Goal: Information Seeking & Learning: Check status

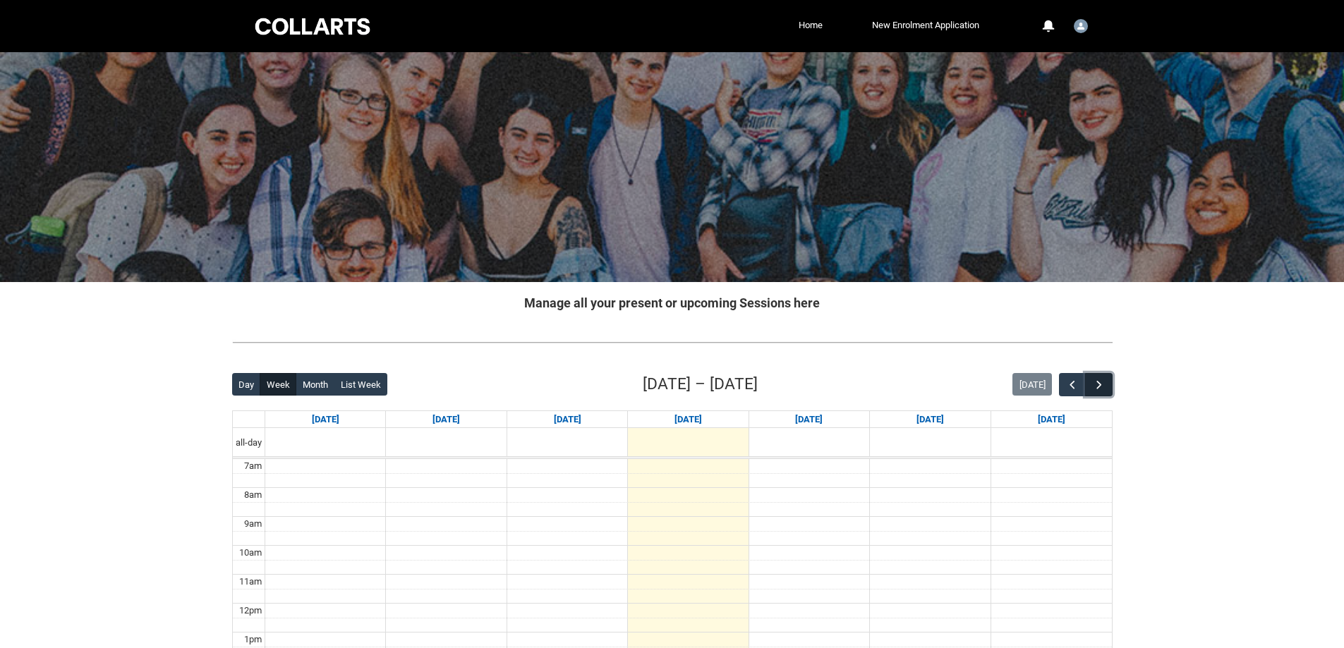
click at [1103, 378] on span "button" at bounding box center [1099, 385] width 14 height 14
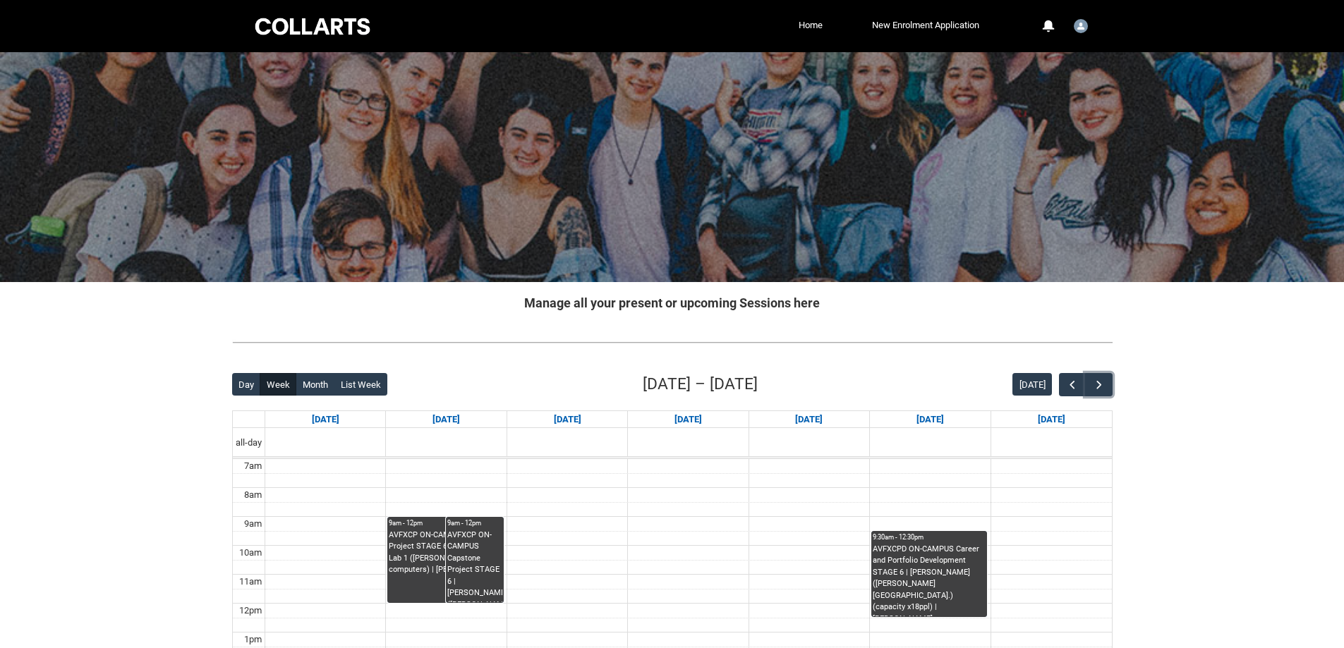
scroll to position [353, 0]
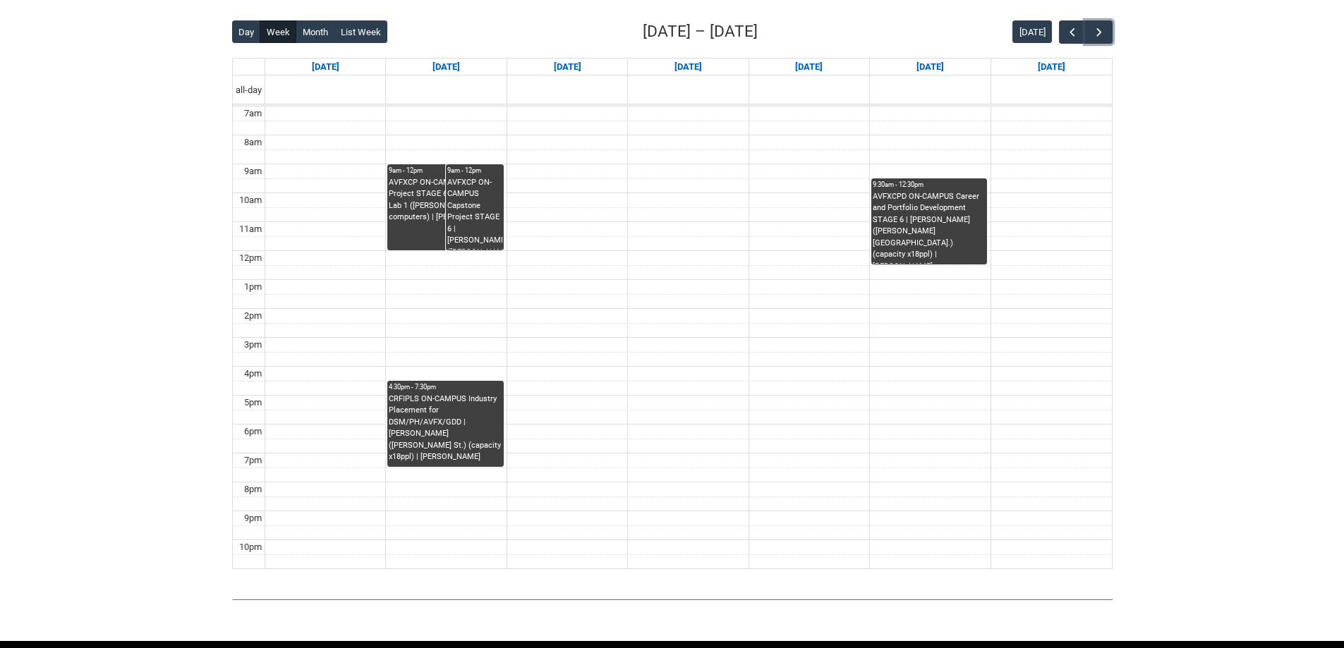
click at [408, 221] on div "AVFXCP ON-CAMPUS Capstone Project STAGE 6 | Computer Lab 1 ([PERSON_NAME] St.)(…" at bounding box center [445, 200] width 113 height 47
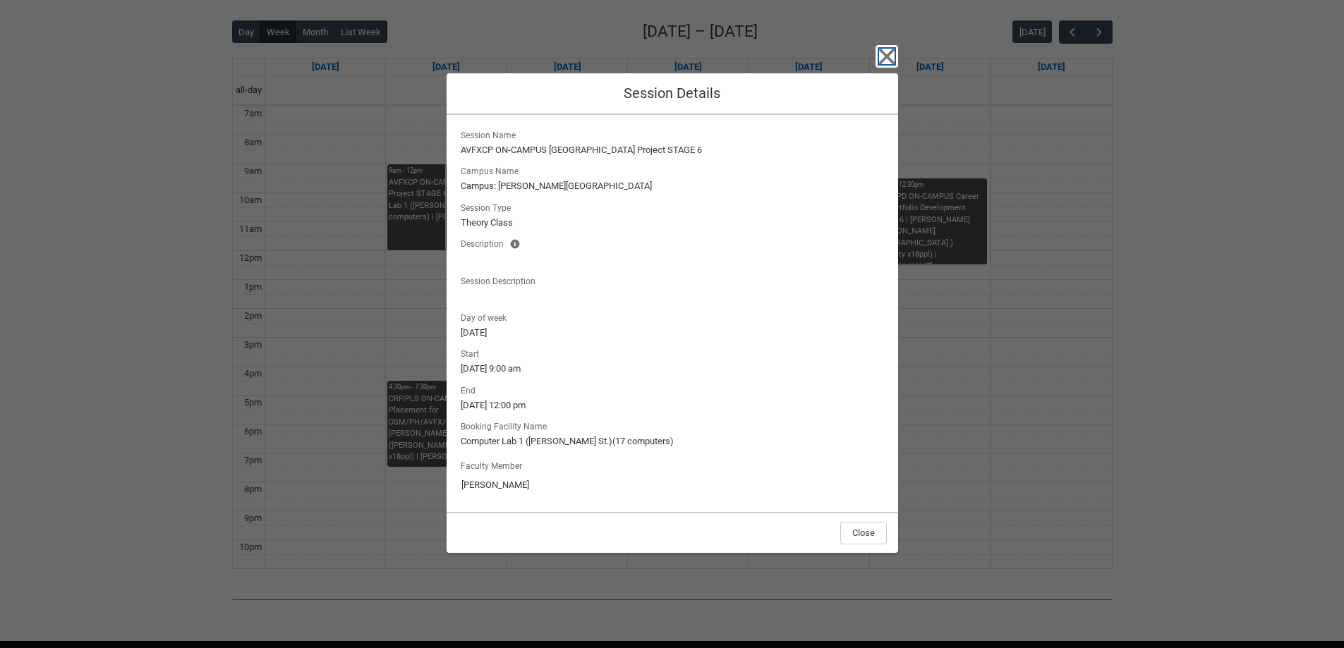
click at [890, 57] on icon "button" at bounding box center [886, 56] width 23 height 23
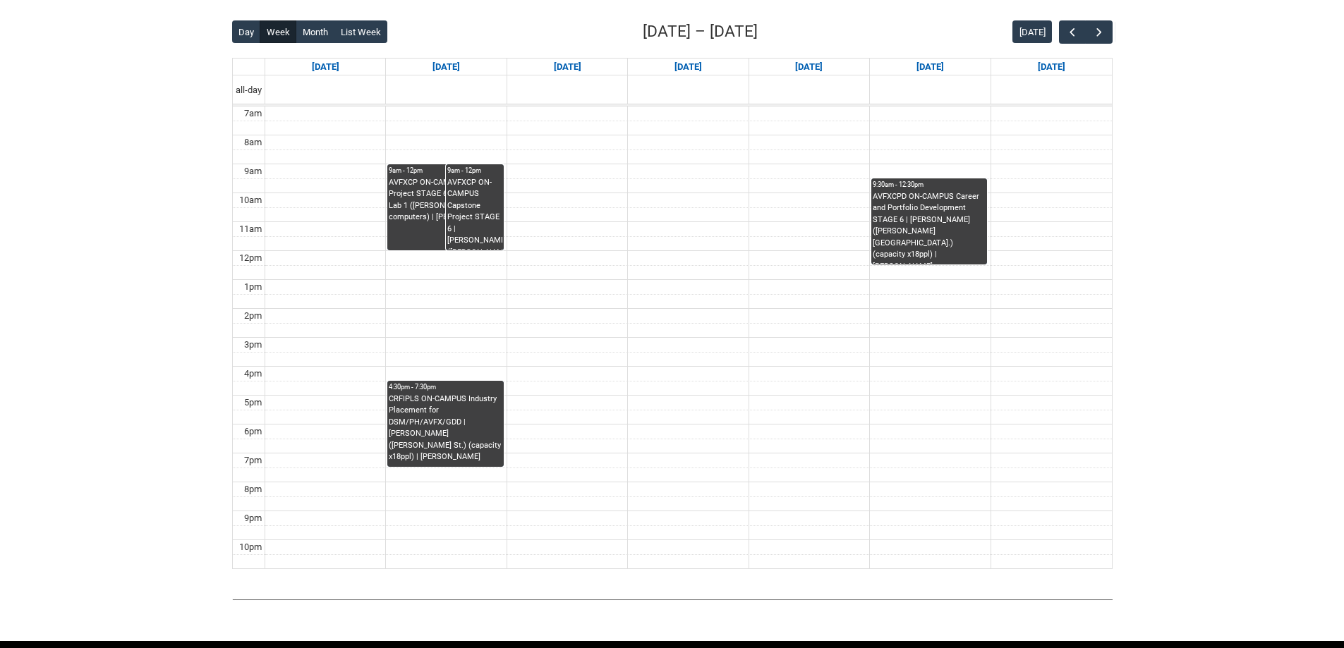
click at [493, 224] on div "AVFXCP ON-CAMPUS Capstone Project STAGE 6 | [PERSON_NAME] ([PERSON_NAME][GEOGRA…" at bounding box center [474, 213] width 55 height 73
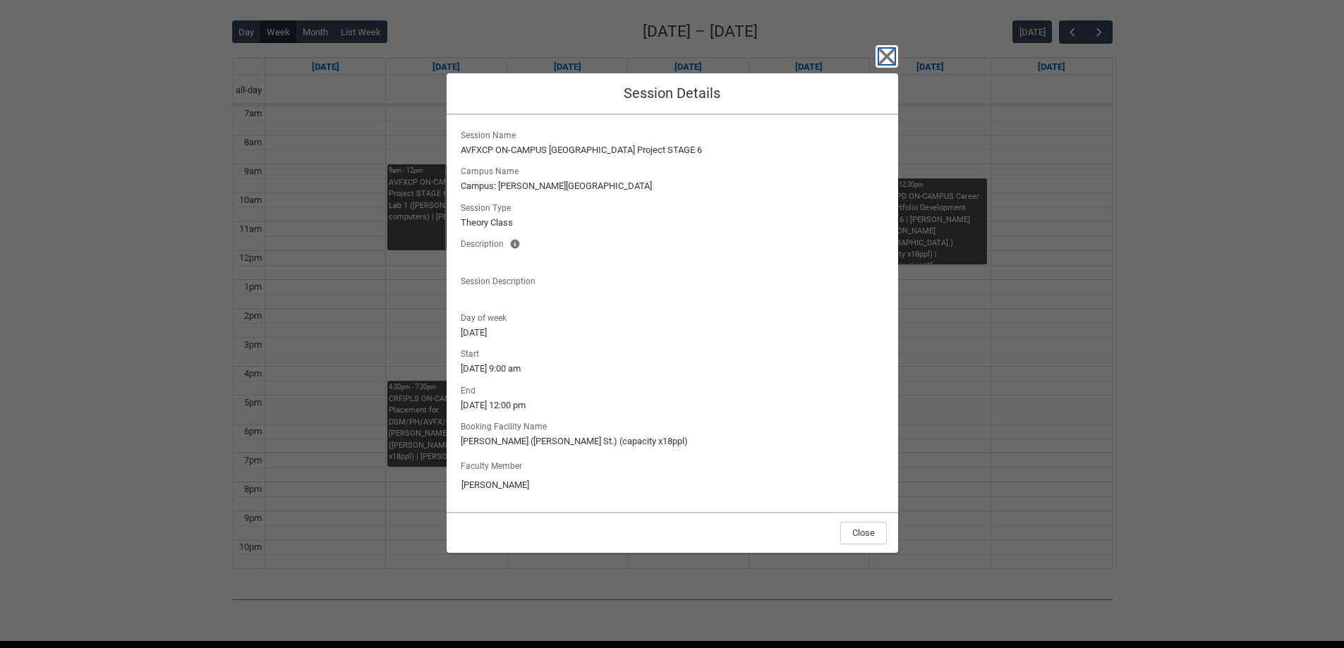
click at [884, 56] on icon "button" at bounding box center [886, 56] width 16 height 16
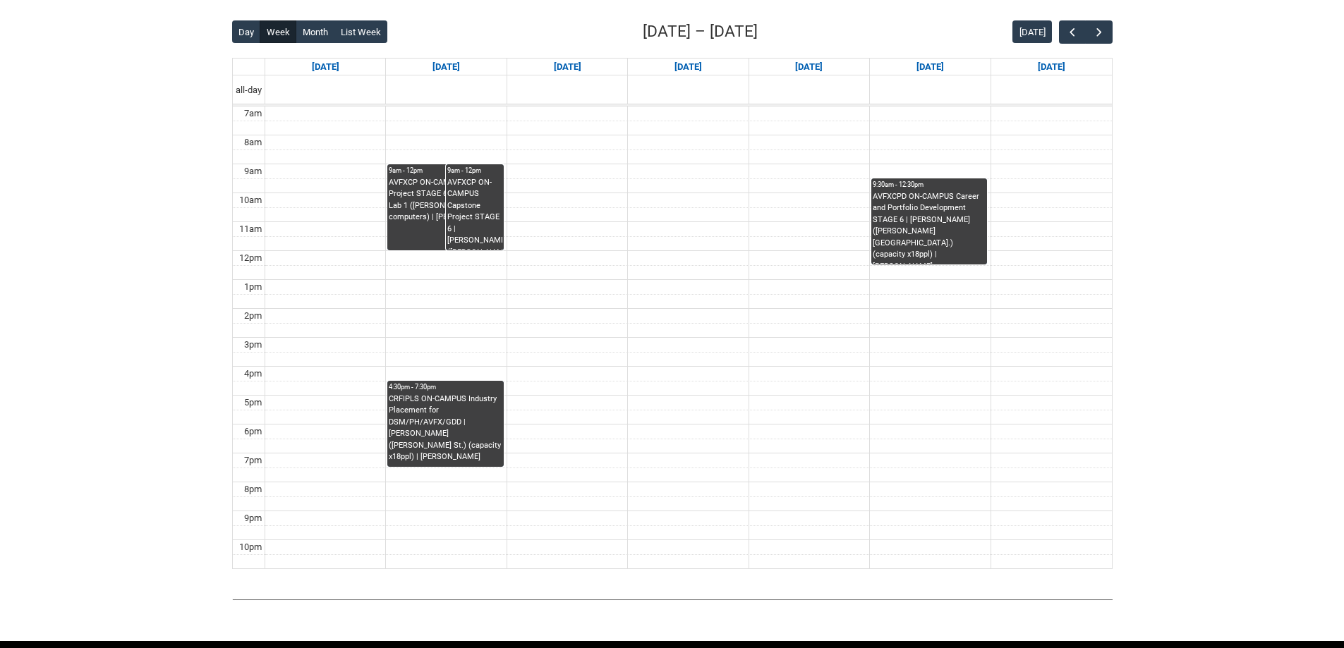
click at [564, 317] on div "Back Loading... This page should update in a few seconds... Day Week Month List…" at bounding box center [672, 294] width 880 height 549
click at [457, 439] on div "CRFIPLS ON-CAMPUS Industry Placement for DSM/PH/AVFX/GDD | [PERSON_NAME] ([PERS…" at bounding box center [445, 429] width 113 height 70
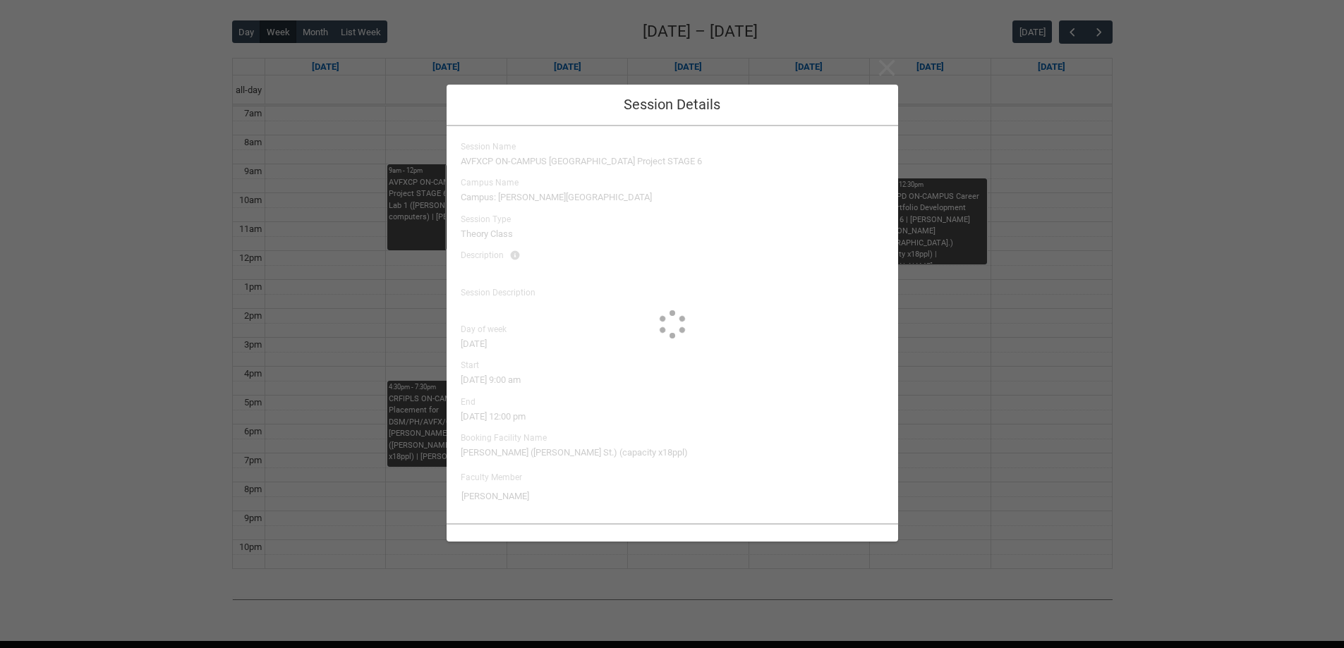
type input "[PERSON_NAME]"
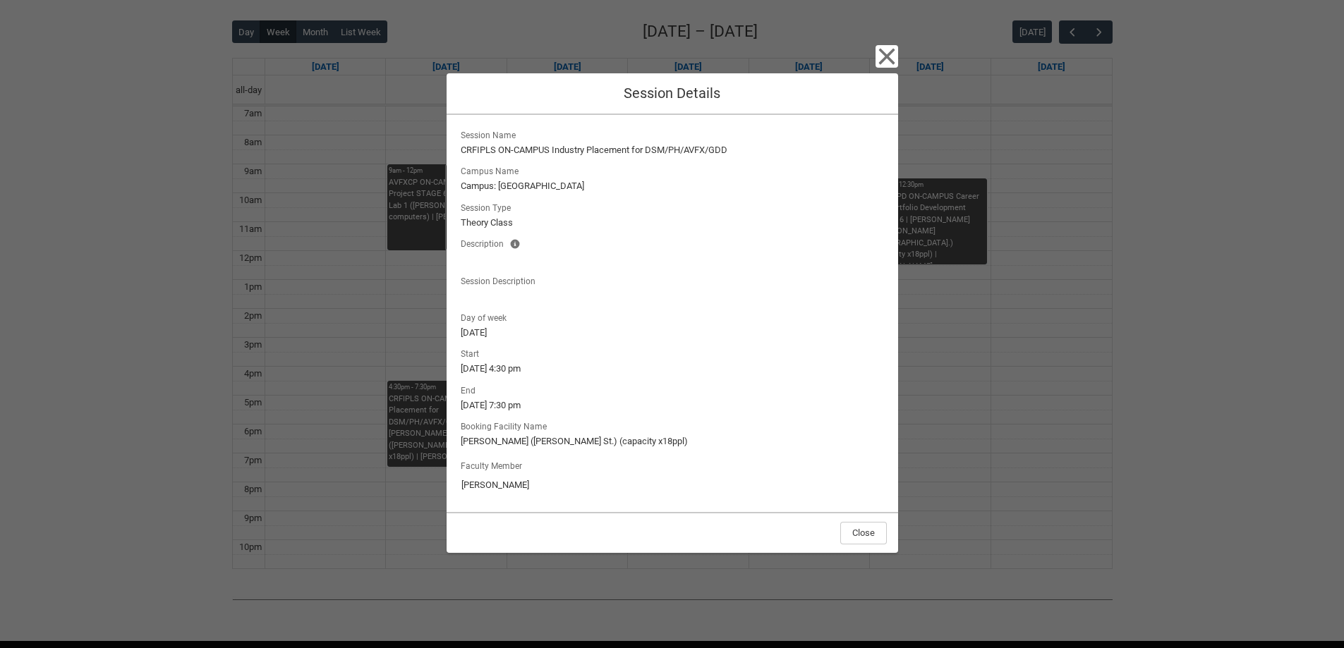
click at [617, 164] on lightning-output-field "Campus Name Campus: [GEOGRAPHIC_DATA]" at bounding box center [672, 177] width 429 height 31
click at [618, 133] on lightning-output-field "Session Name CRFIPLS ON-CAMPUS Industry Placement for DSM/PH/AVFX/GDD" at bounding box center [672, 141] width 429 height 31
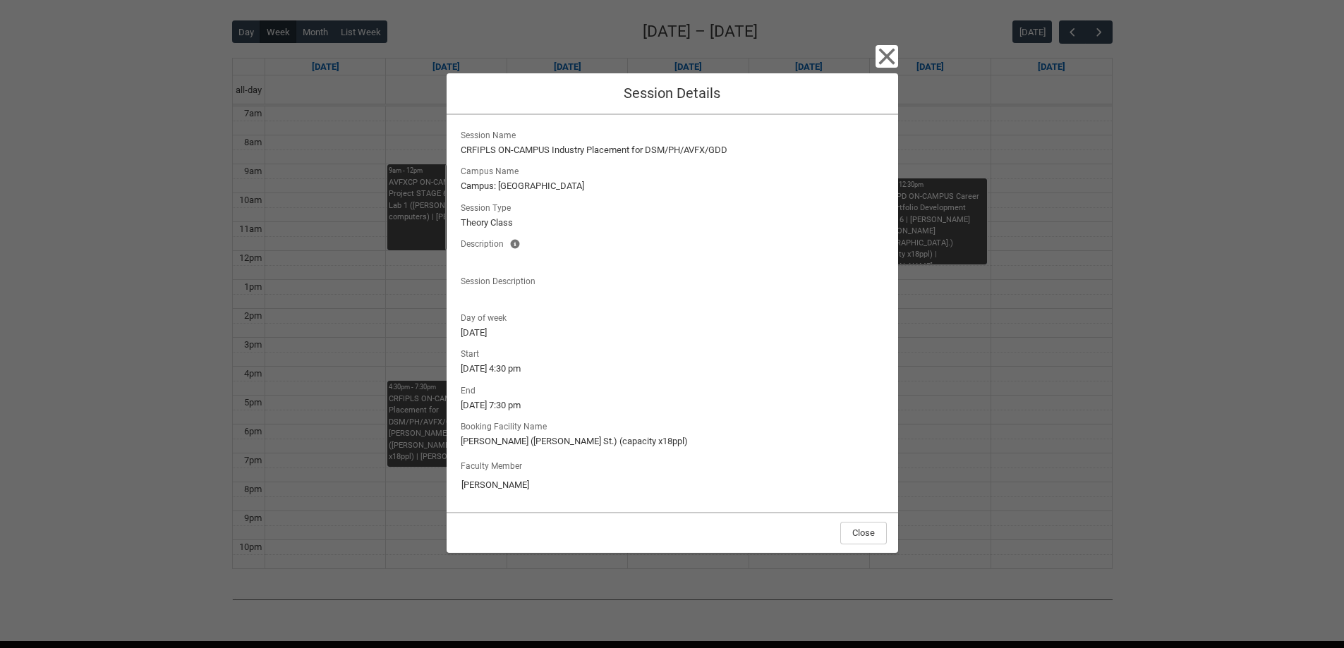
click at [618, 145] on lightning-formatted-text "CRFIPLS ON-CAMPUS Industry Placement for DSM/PH/AVFX/GDD" at bounding box center [672, 150] width 423 height 14
click at [669, 159] on div "Session Name CRFIPLS ON-CAMPUS Industry Placement for DSM/PH/AVFX/GDD Campus Na…" at bounding box center [672, 214] width 429 height 177
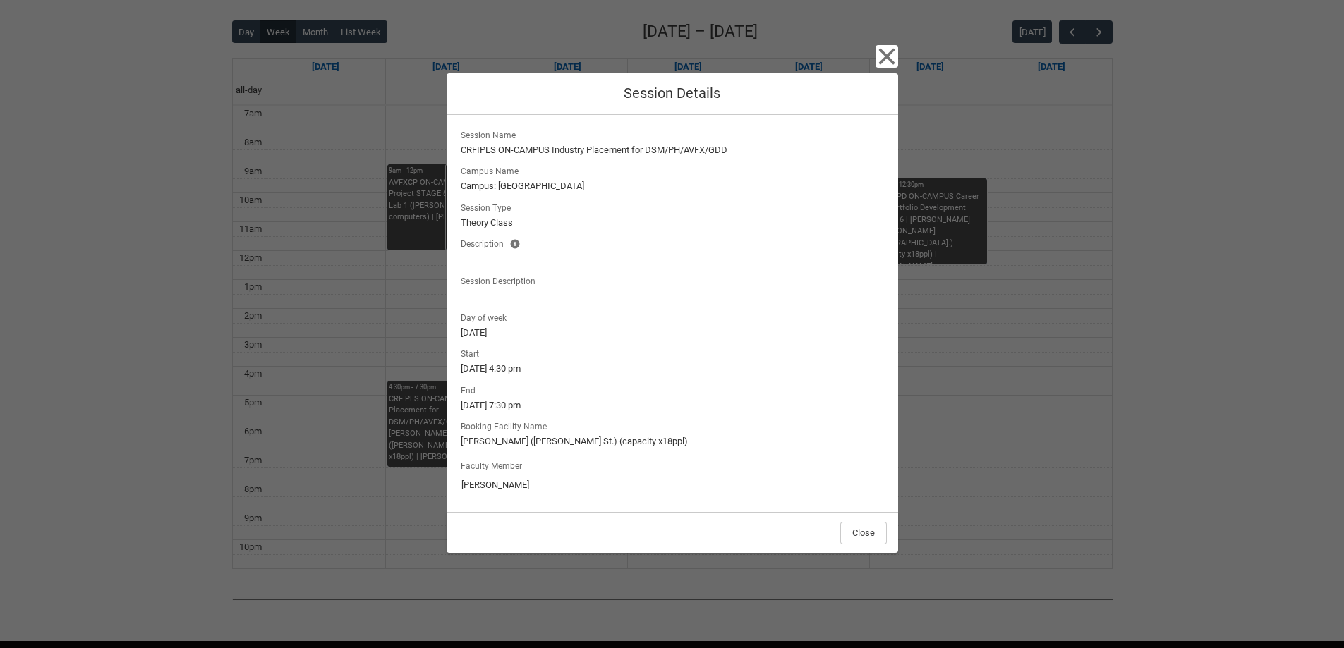
click at [580, 209] on lightning-output-field "Session Type Theory Class" at bounding box center [672, 214] width 429 height 31
click at [535, 182] on div "Session Name CRFIPLS ON-CAMPUS Industry Placement for DSM/PH/AVFX/GDD Campus Na…" at bounding box center [672, 214] width 429 height 177
click at [535, 182] on lightning-formatted-text "Campus: [GEOGRAPHIC_DATA]" at bounding box center [672, 186] width 423 height 14
click at [534, 182] on lightning-formatted-text "Campus: [GEOGRAPHIC_DATA]" at bounding box center [672, 186] width 423 height 14
click at [533, 182] on lightning-formatted-text "Campus: [GEOGRAPHIC_DATA]" at bounding box center [672, 186] width 423 height 14
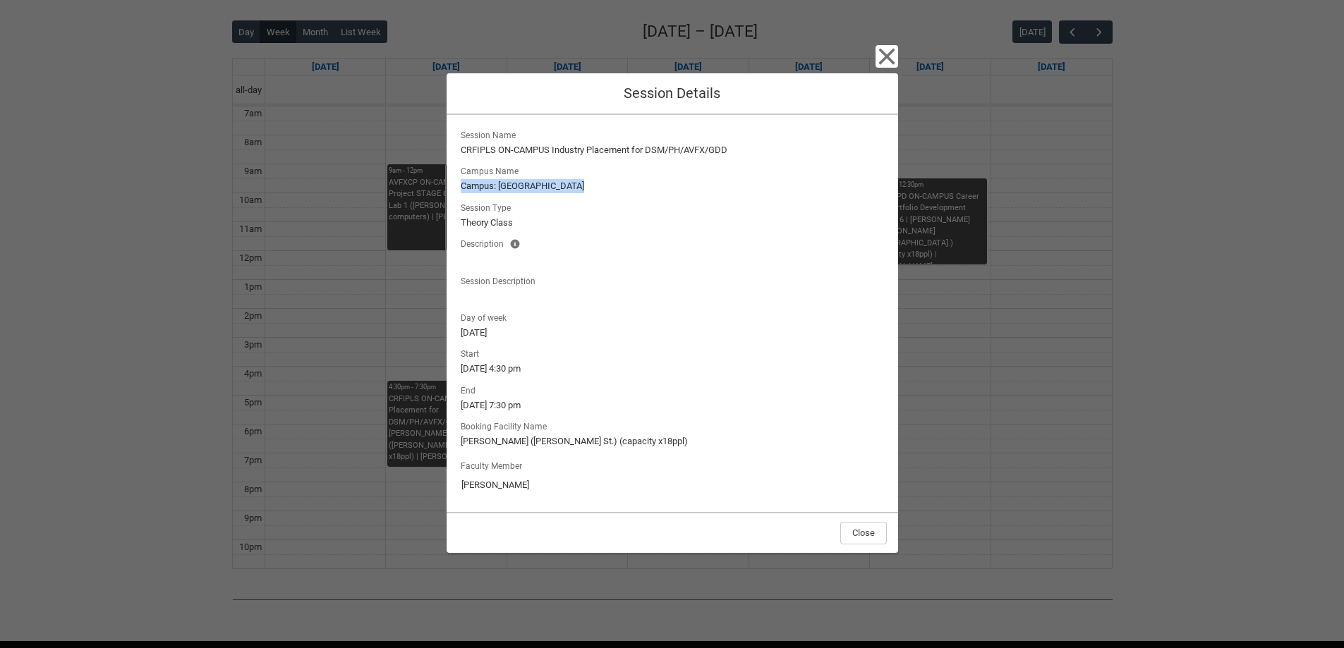
click at [532, 182] on lightning-formatted-text "Campus: [GEOGRAPHIC_DATA]" at bounding box center [672, 186] width 423 height 14
click at [576, 348] on lightning-output-field "Start [DATE] 4:30 pm" at bounding box center [672, 360] width 429 height 31
click at [576, 351] on lightning-output-field "Start [DATE] 4:30 pm" at bounding box center [672, 360] width 429 height 31
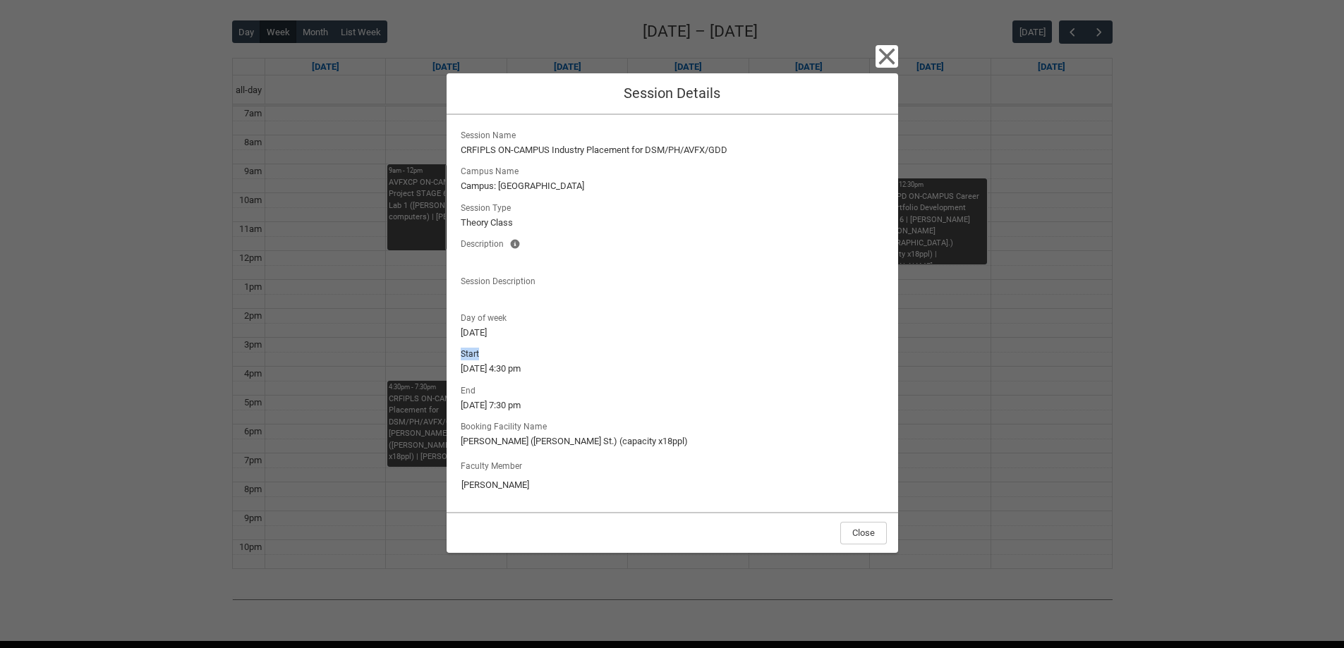
click at [576, 351] on lightning-output-field "Start [DATE] 4:30 pm" at bounding box center [672, 360] width 429 height 31
click at [576, 358] on lightning-output-field "Start [DATE] 4:30 pm" at bounding box center [672, 360] width 429 height 31
click at [575, 365] on lightning-formatted-text "[DATE] 4:30 pm" at bounding box center [672, 369] width 423 height 14
click at [892, 51] on icon "button" at bounding box center [886, 56] width 16 height 16
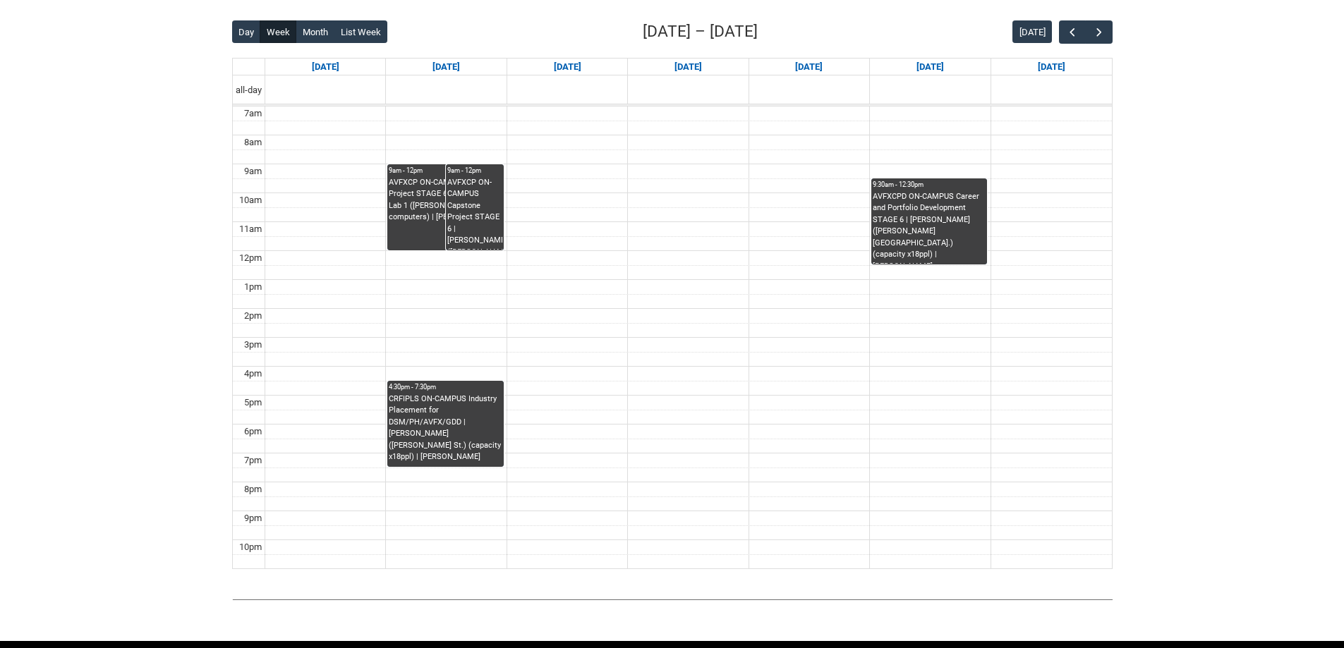
click at [961, 205] on div "AVFXCPD ON-CAMPUS Career and Portfolio Development STAGE 6 | [PERSON_NAME] ([PE…" at bounding box center [928, 227] width 113 height 73
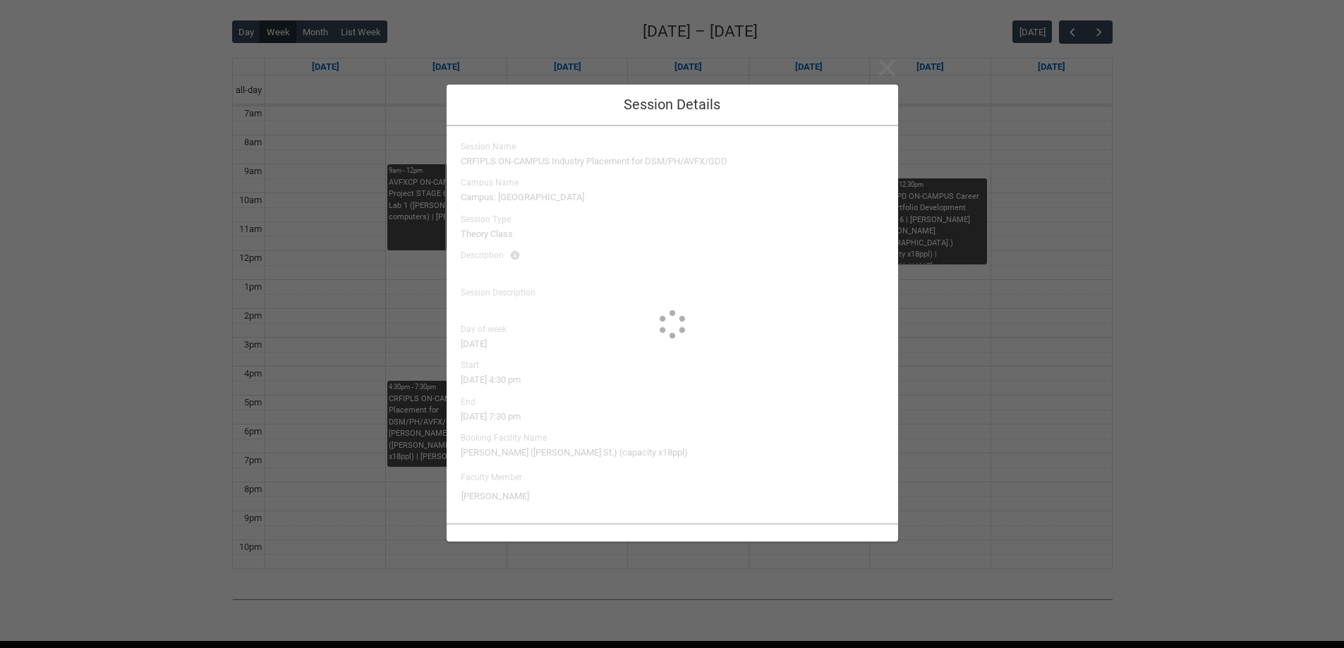
click at [1124, 171] on div "Close Session Details Session Name CRFIPLS ON-CAMPUS Industry Placement for DSM…" at bounding box center [672, 324] width 1344 height 648
